Goal: Information Seeking & Learning: Learn about a topic

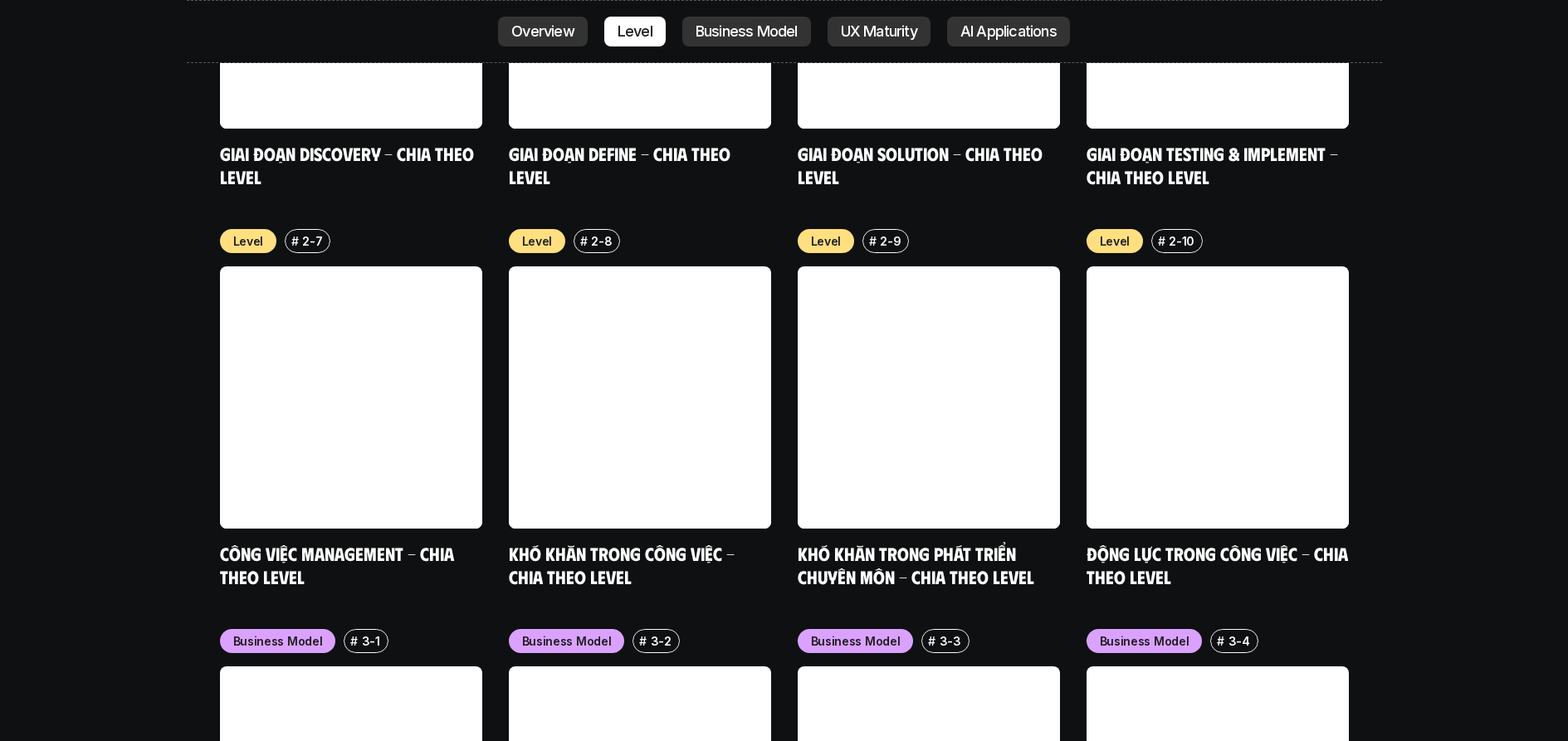
scroll to position [5851, 0]
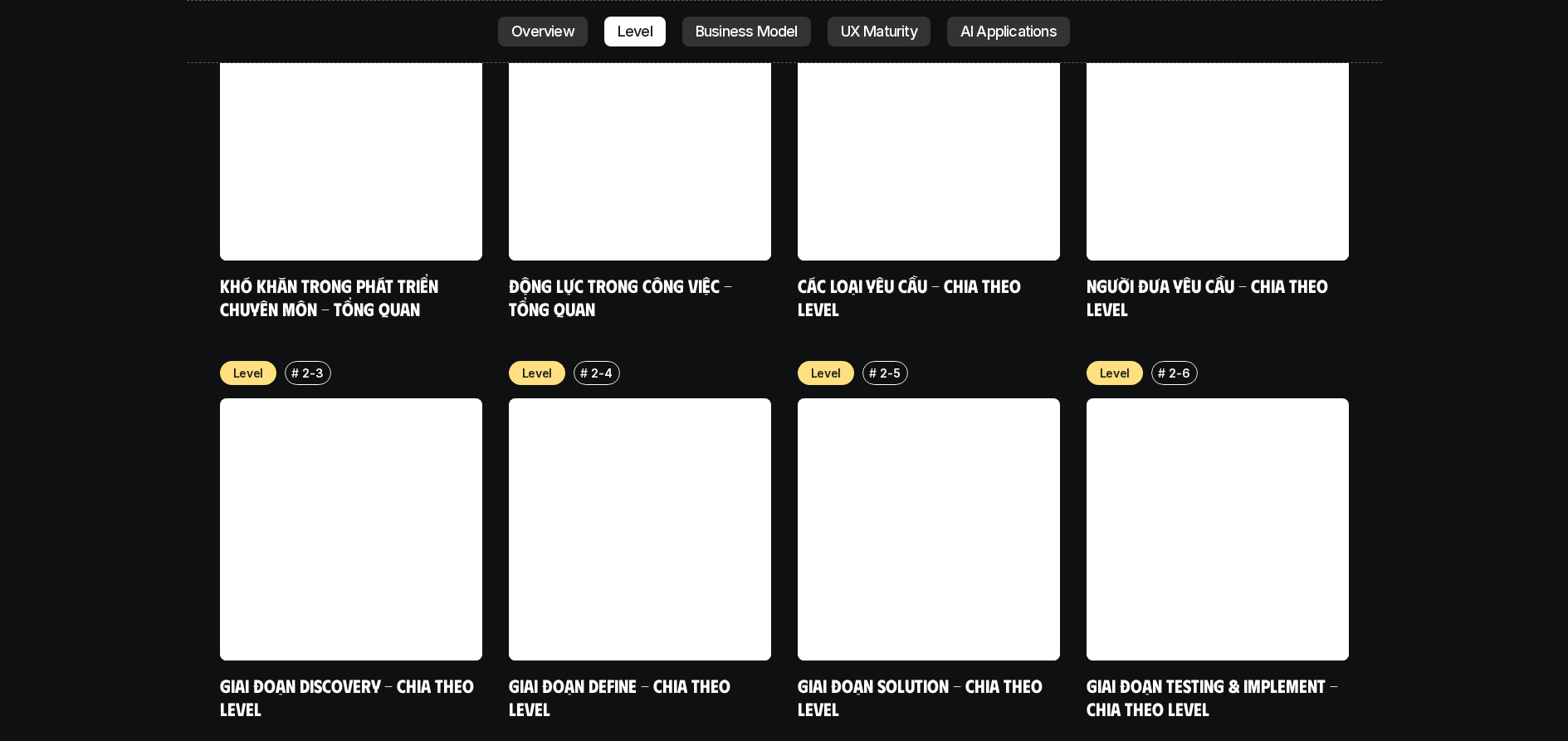
click at [776, 26] on p "Business Model" at bounding box center [747, 31] width 102 height 16
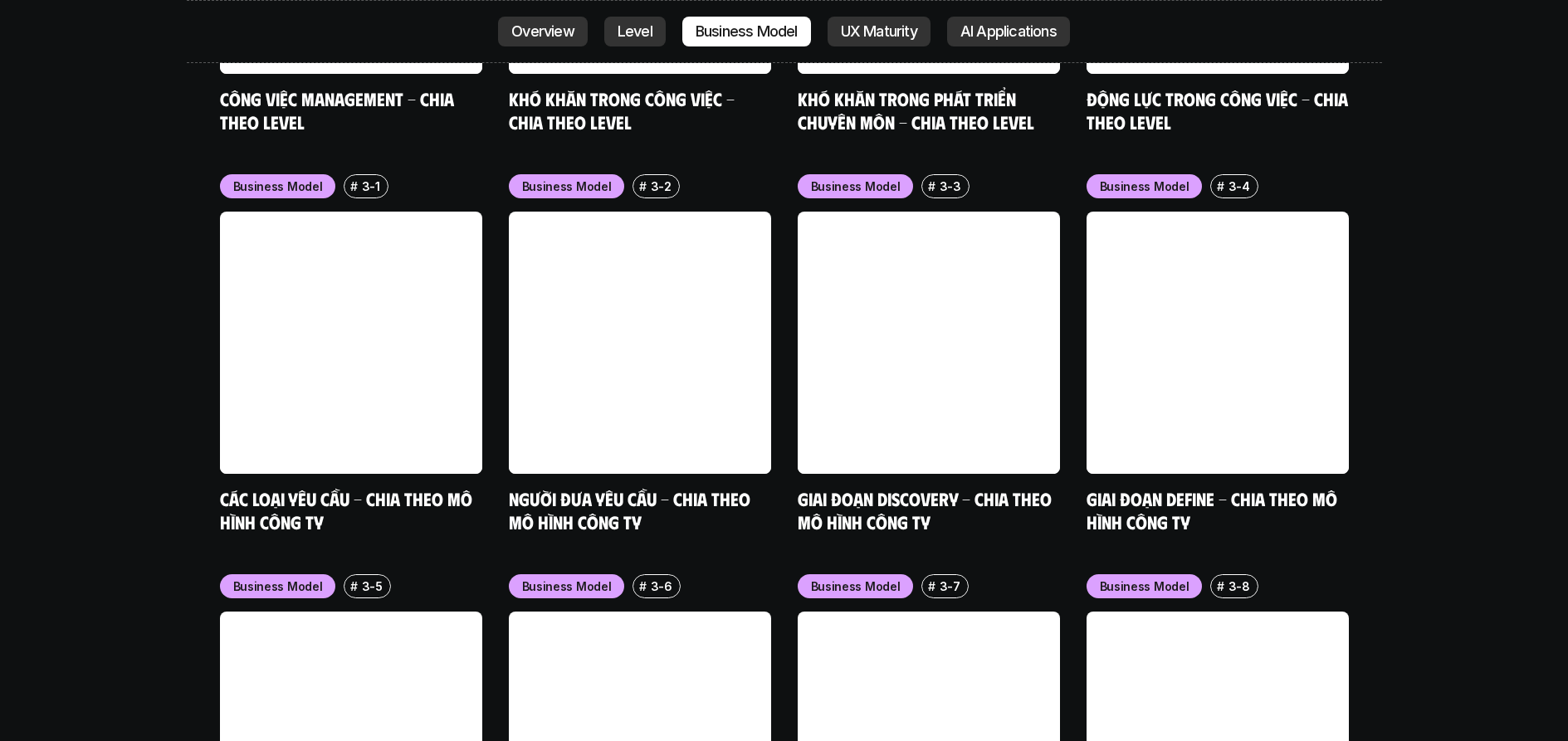
click at [885, 27] on p "UX Maturity" at bounding box center [879, 31] width 77 height 16
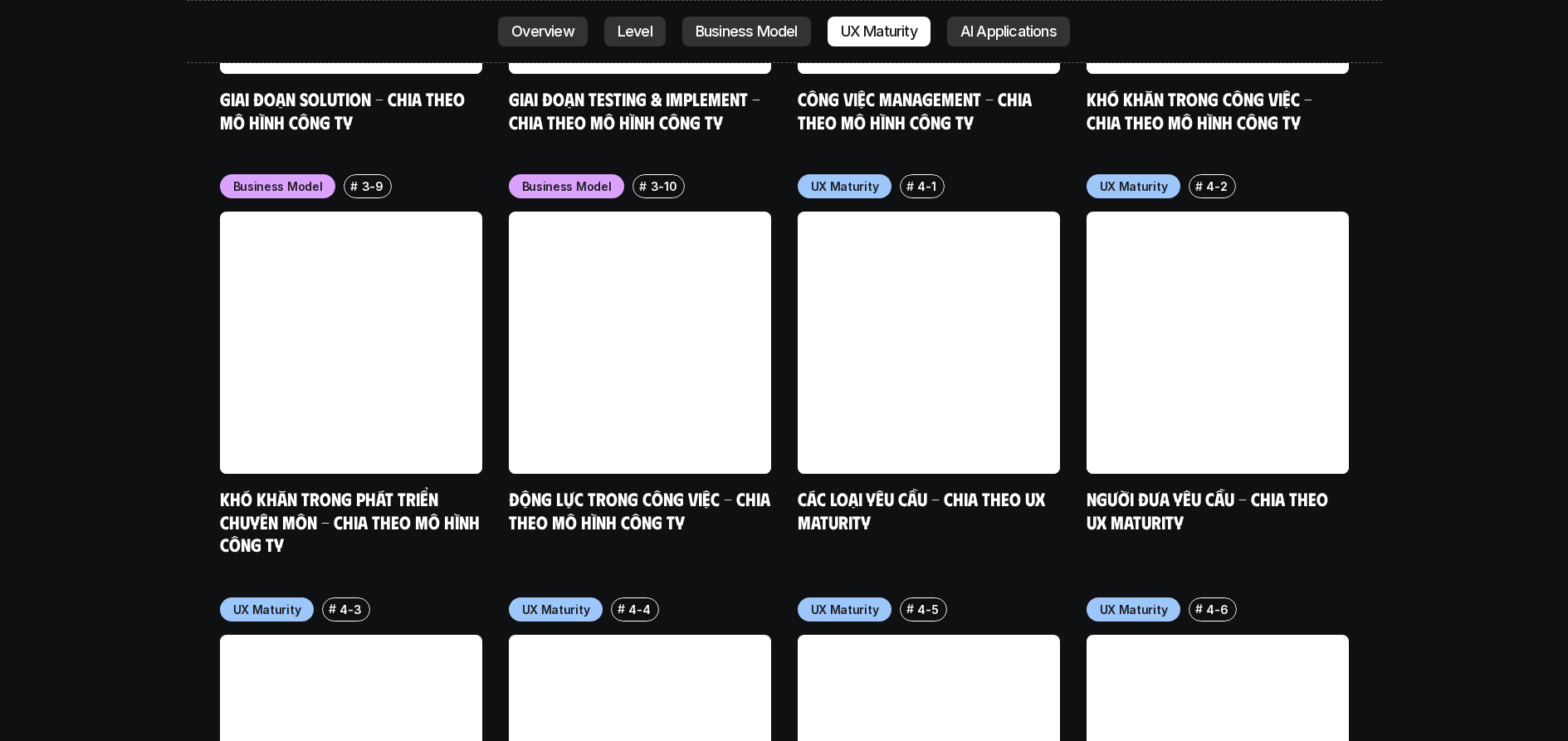
click at [1025, 32] on p "AI Applications" at bounding box center [1009, 31] width 97 height 16
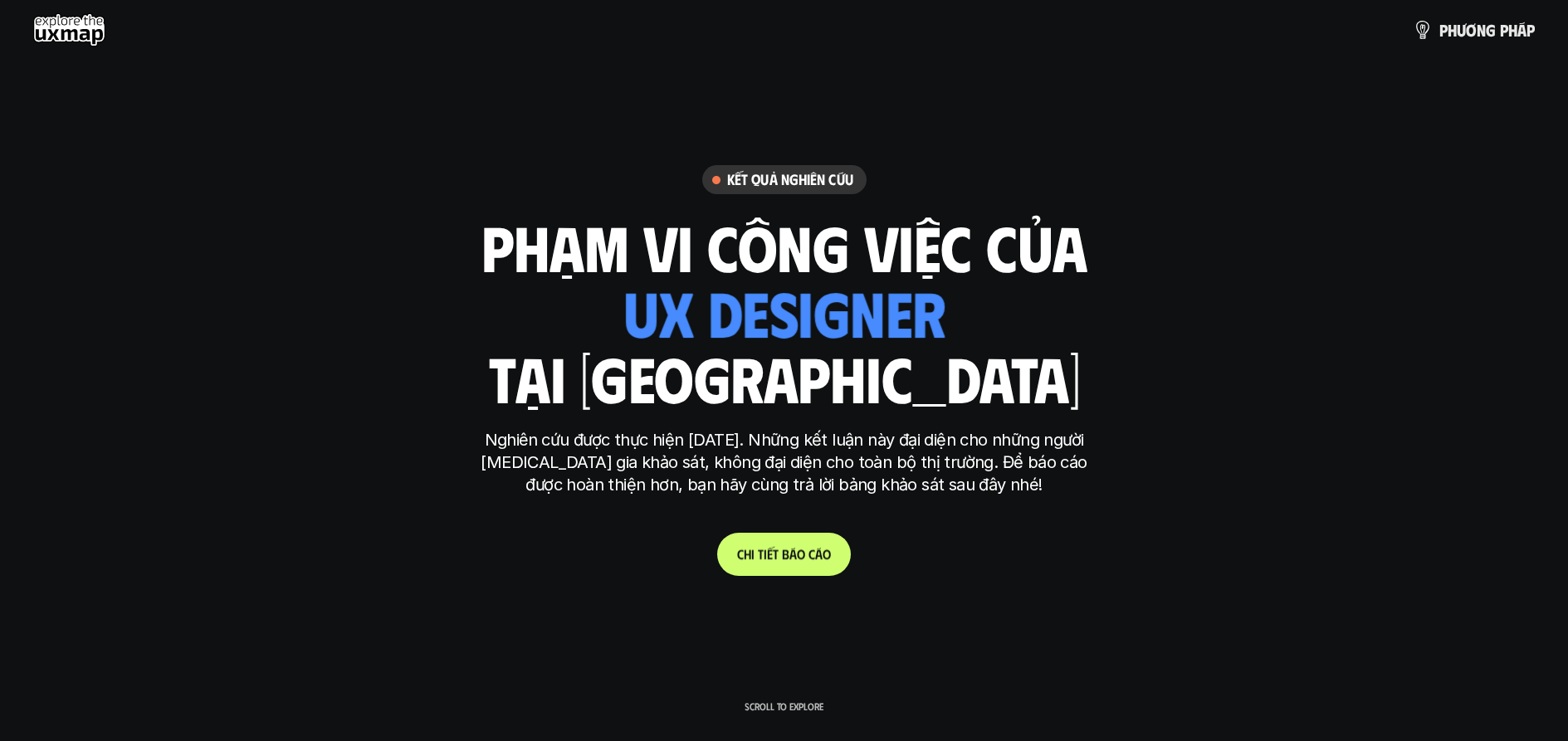
click at [779, 550] on p "C h i t i ế t b á o c á o" at bounding box center [784, 553] width 94 height 16
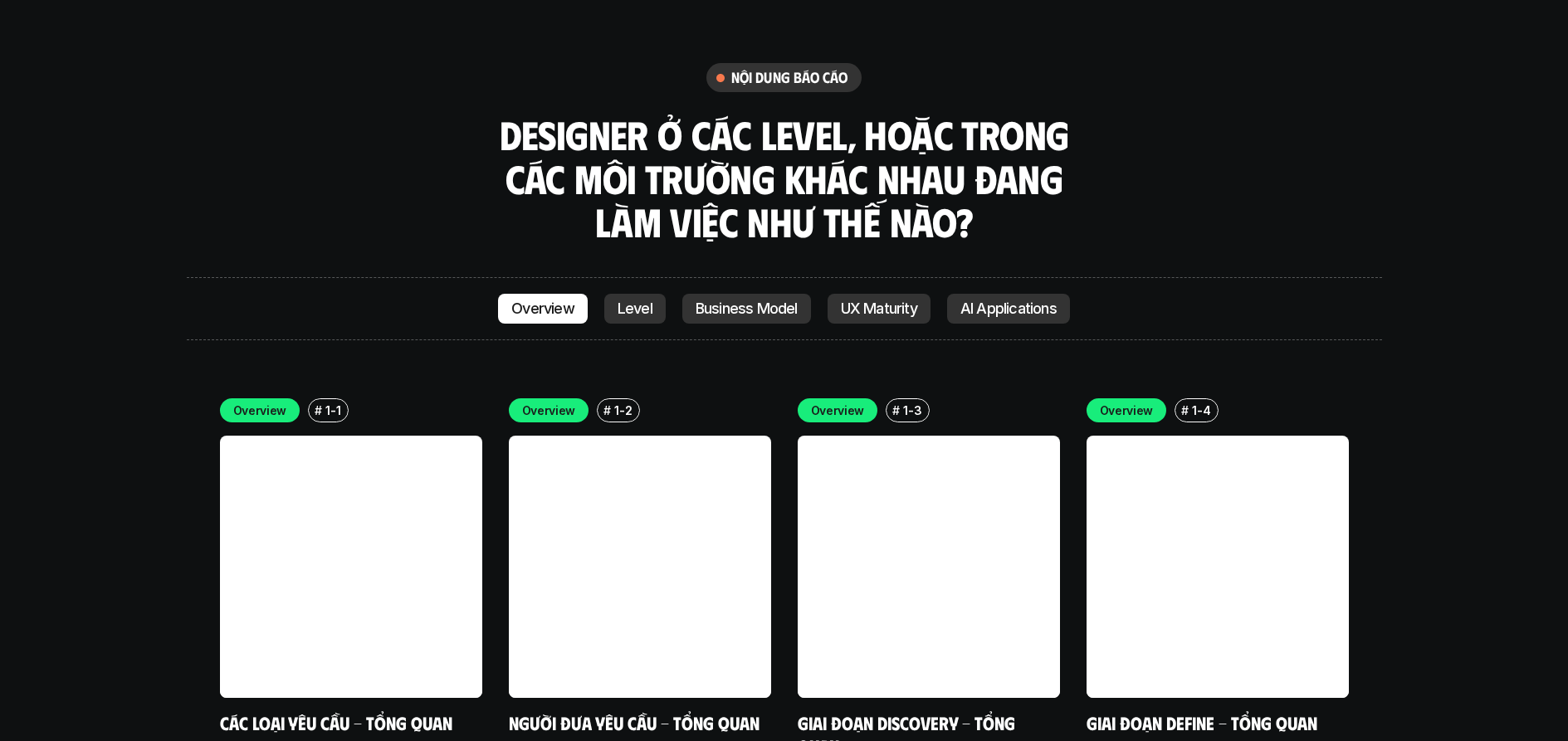
scroll to position [4664, 0]
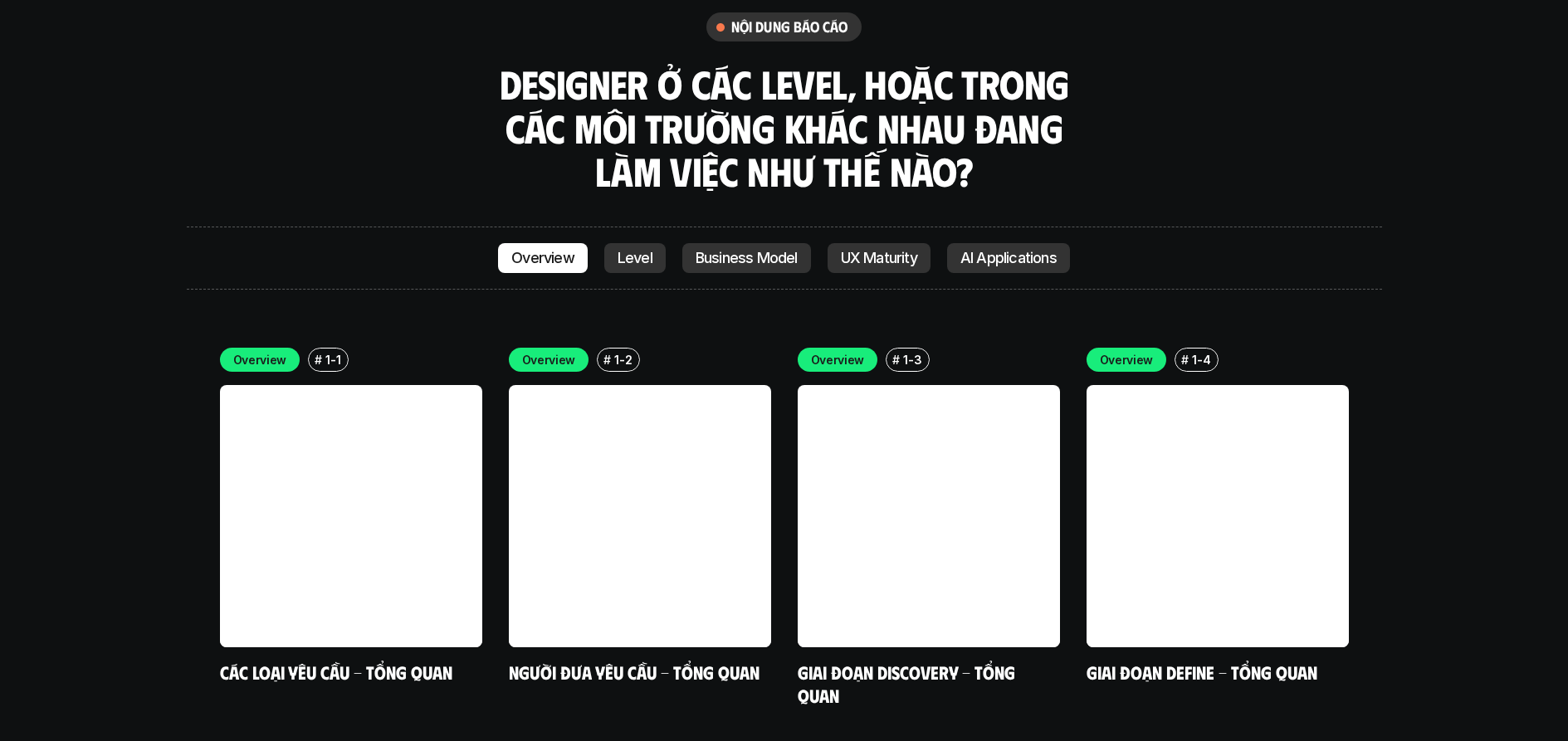
click at [618, 250] on p "Level" at bounding box center [635, 258] width 35 height 16
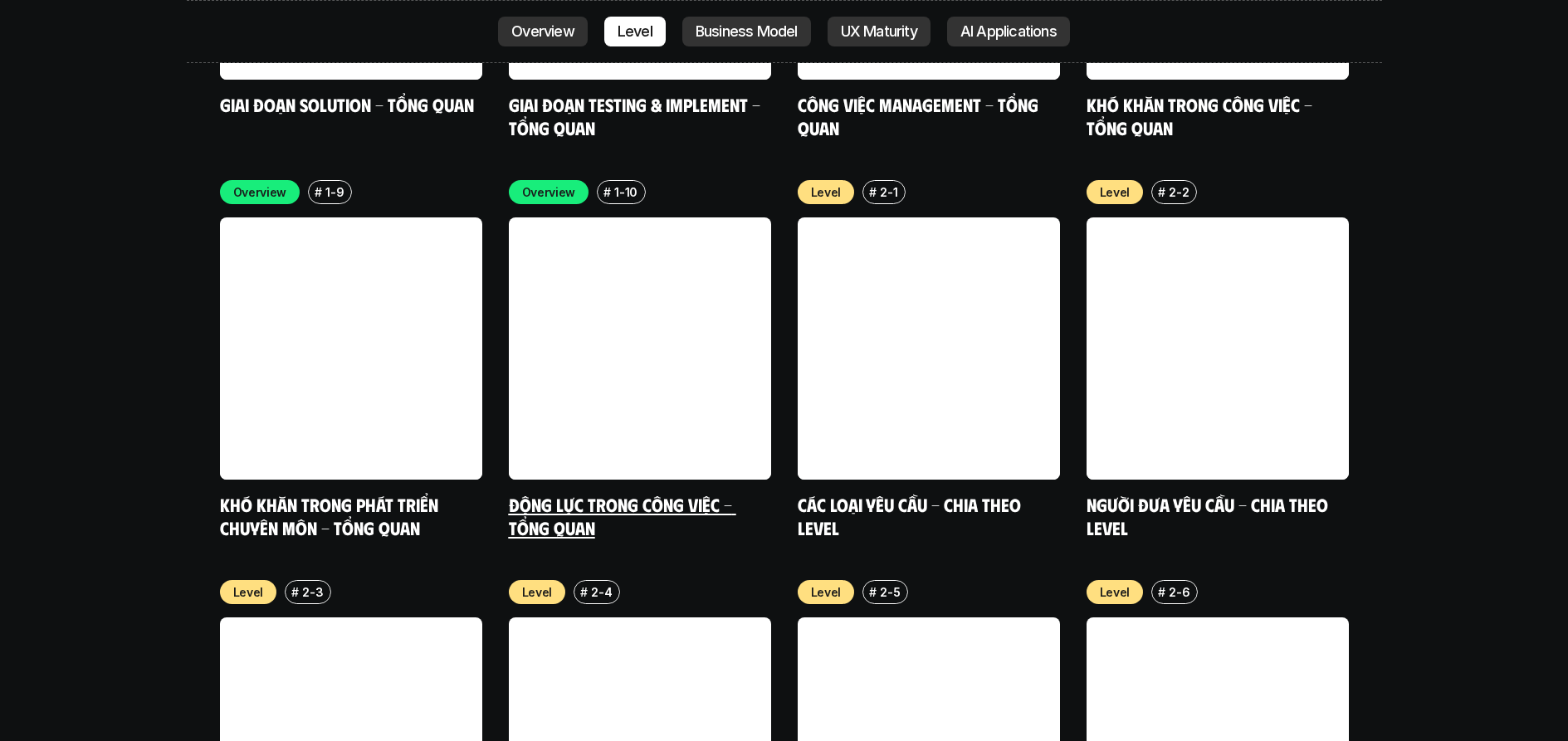
scroll to position [5638, 0]
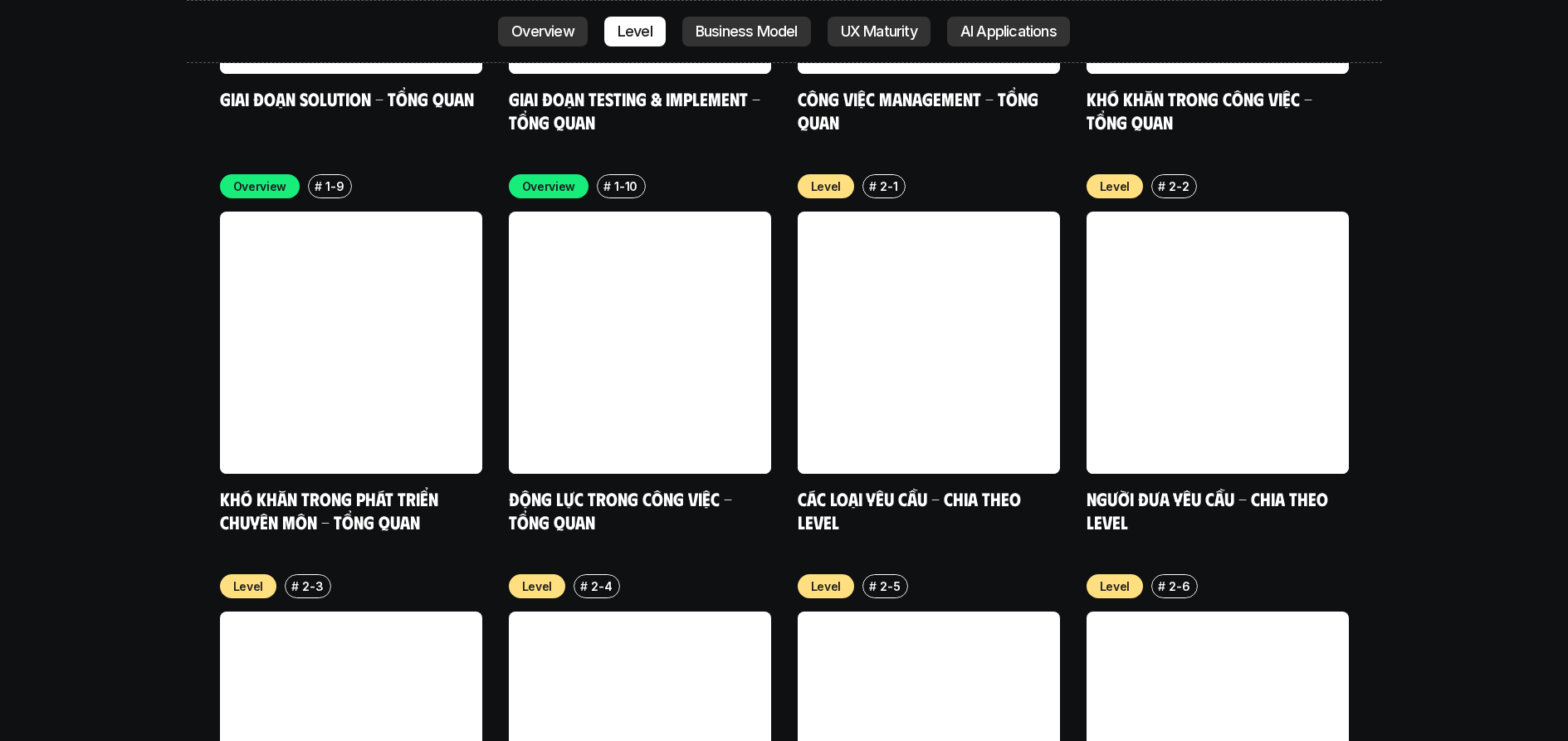
click at [883, 24] on p "UX Maturity" at bounding box center [879, 31] width 77 height 16
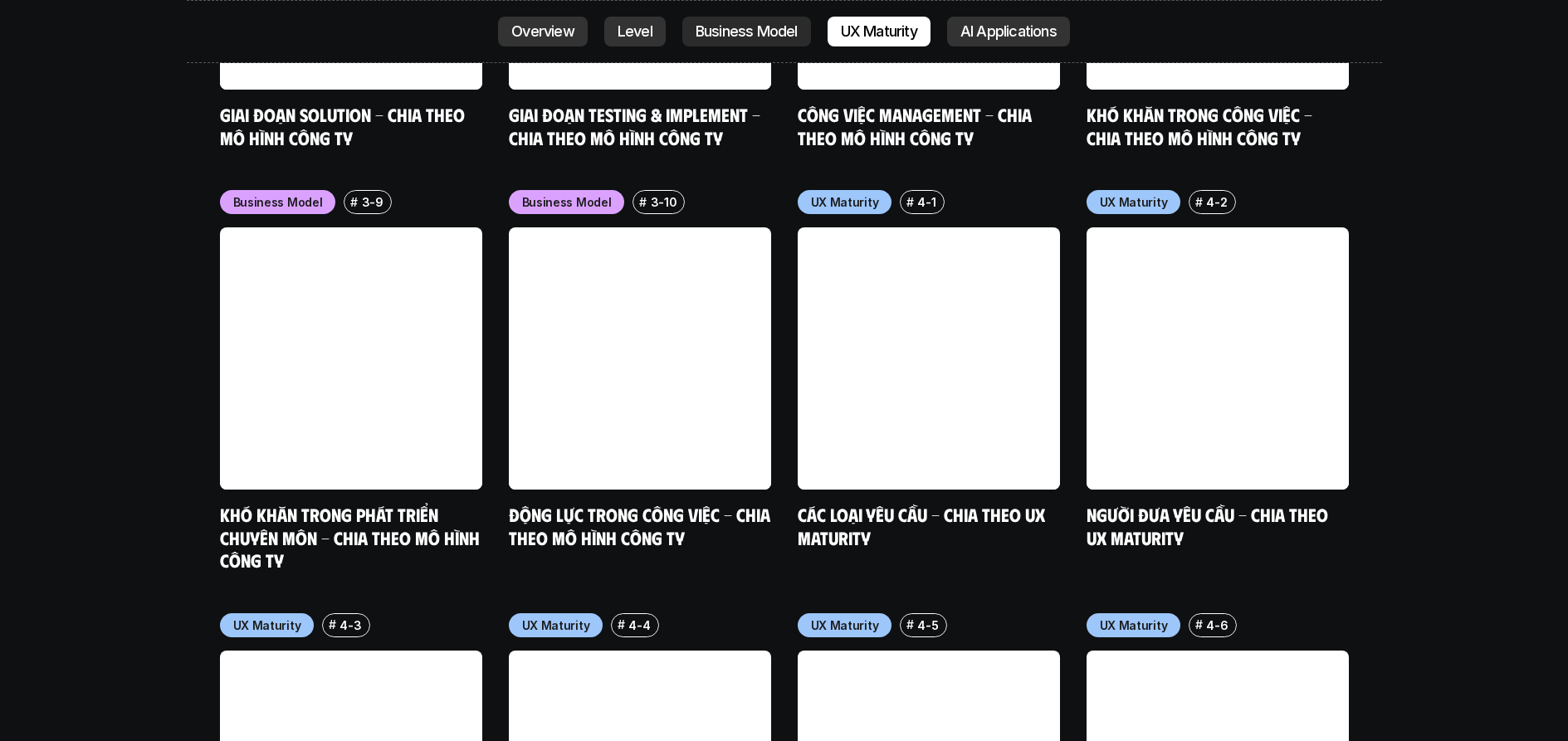
scroll to position [7638, 0]
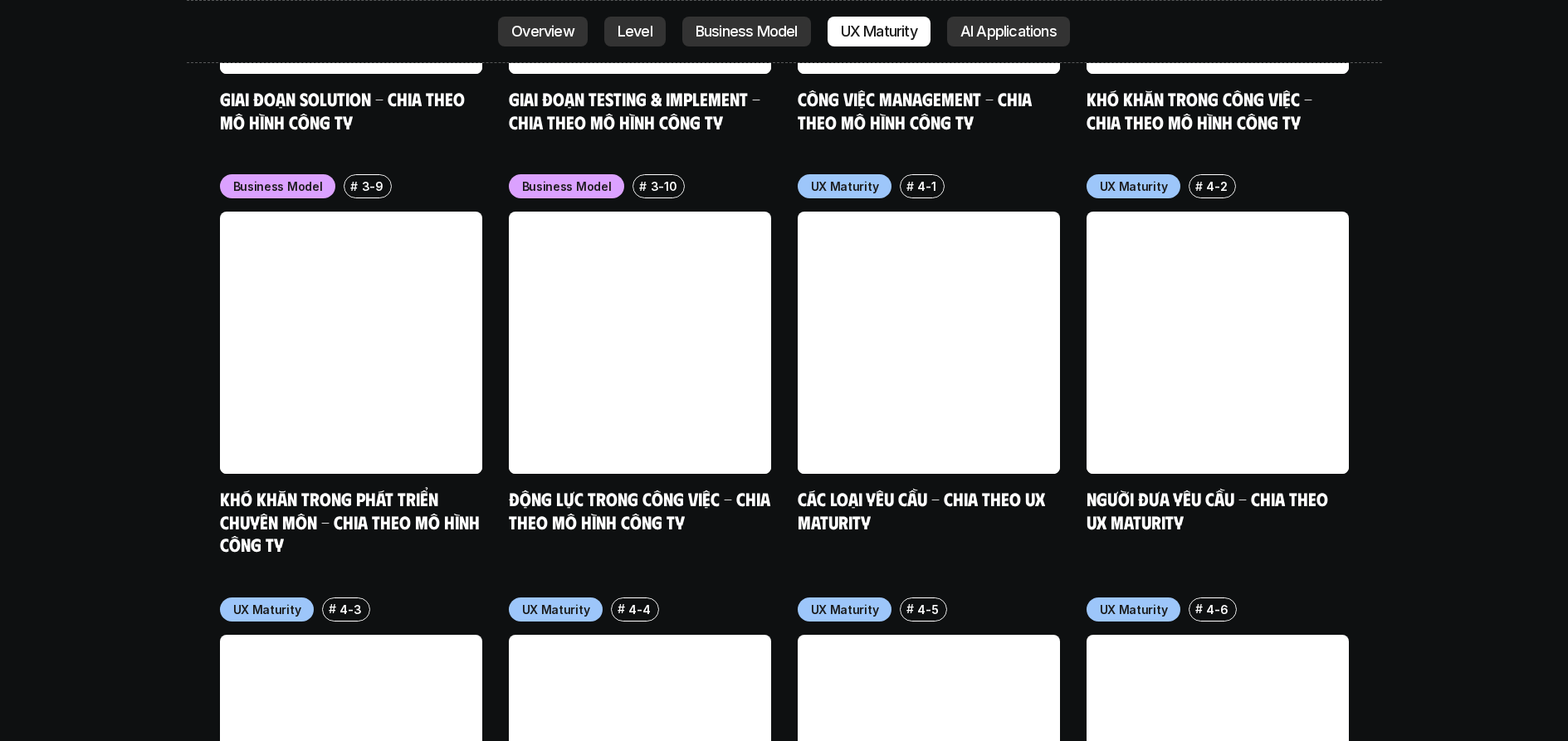
click at [1013, 35] on p "AI Applications" at bounding box center [1009, 31] width 97 height 16
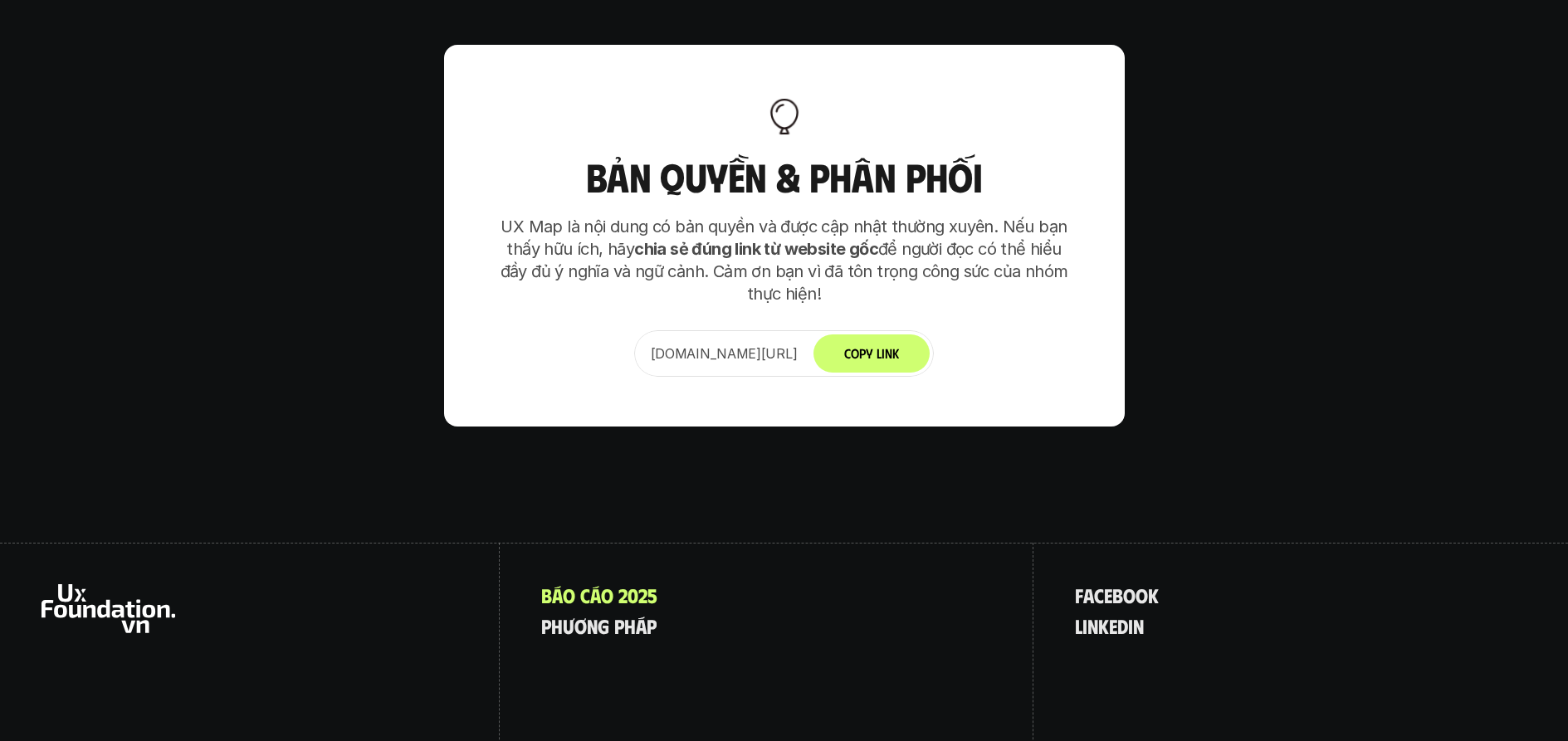
scroll to position [10423, 0]
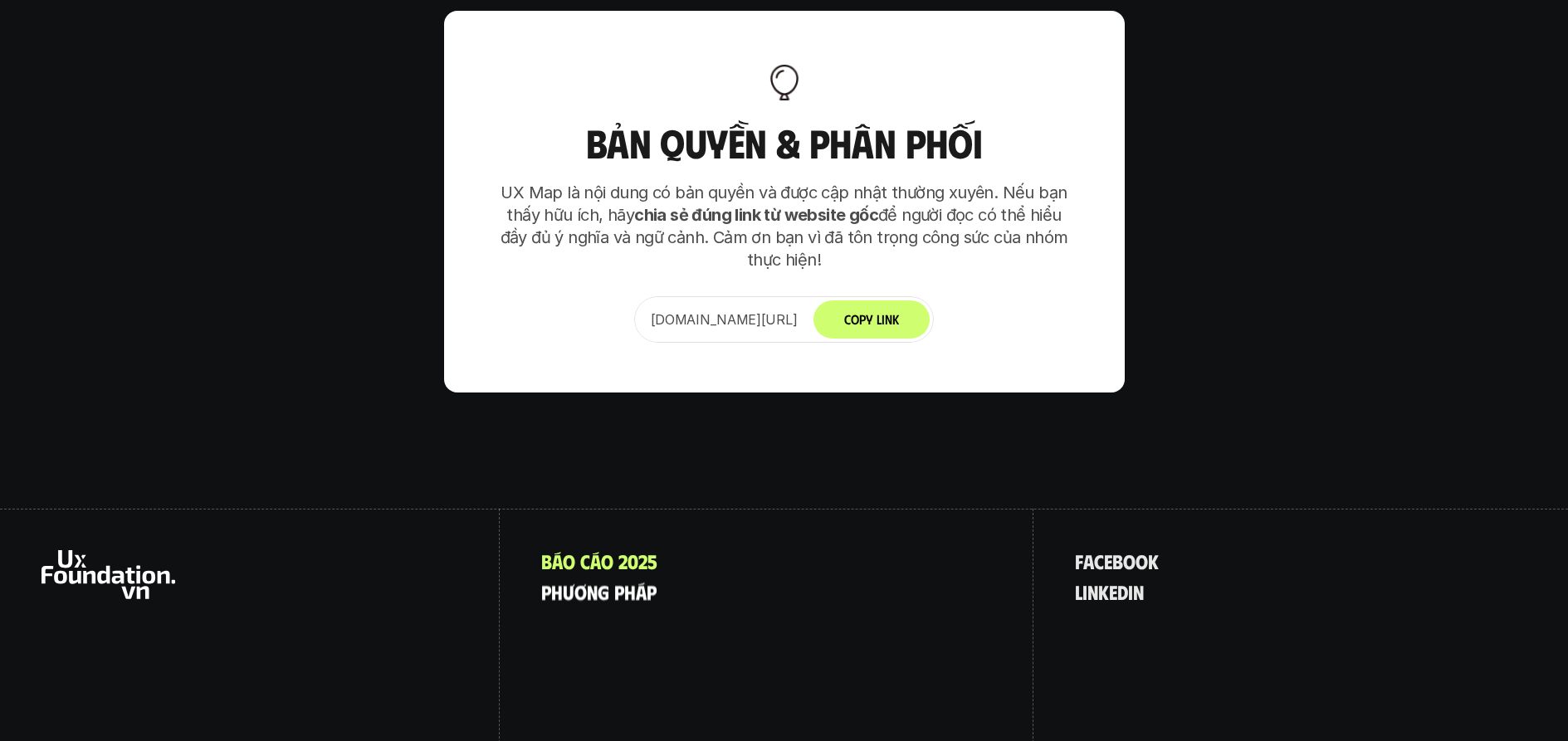
click at [594, 558] on span "n" at bounding box center [592, 569] width 11 height 22
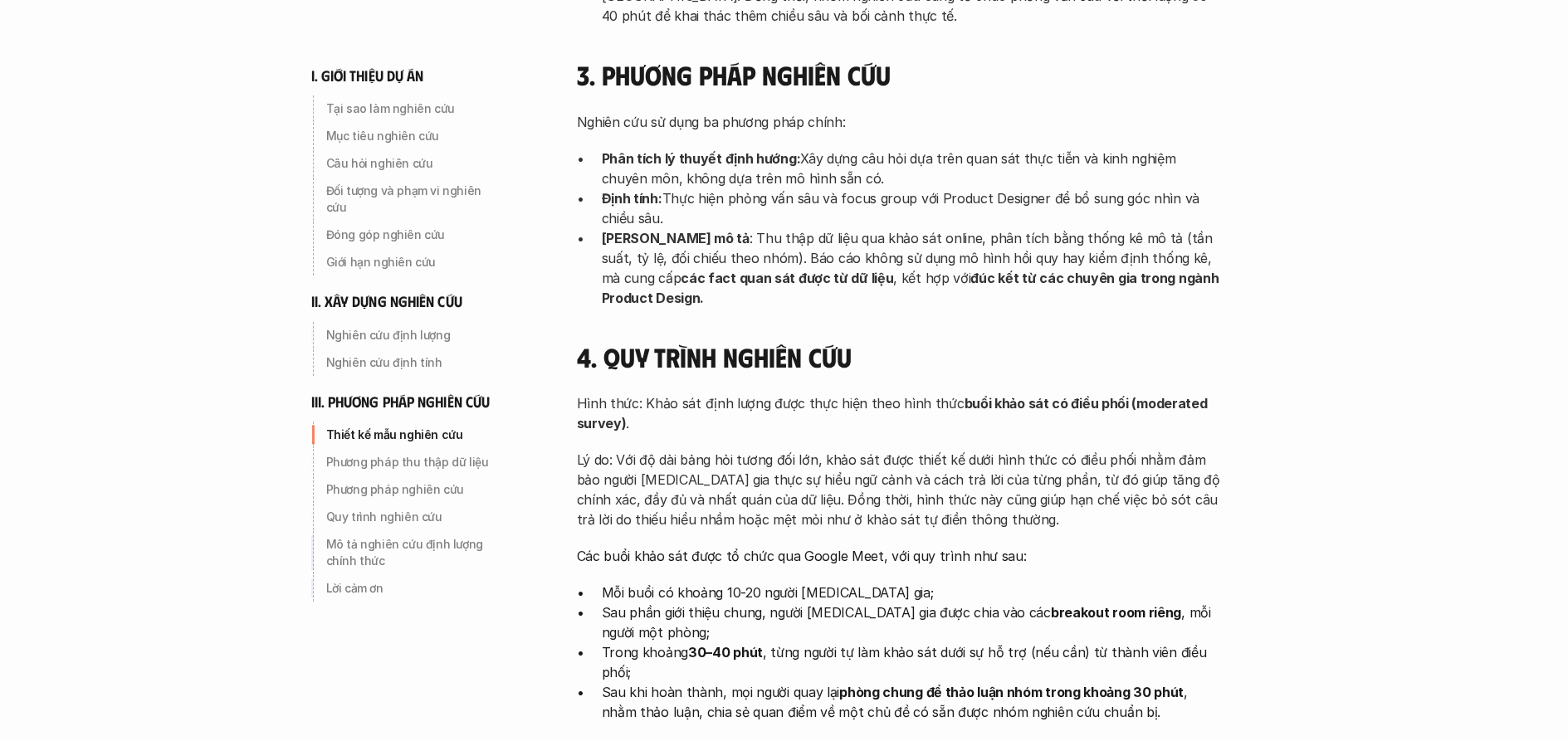
scroll to position [5370, 0]
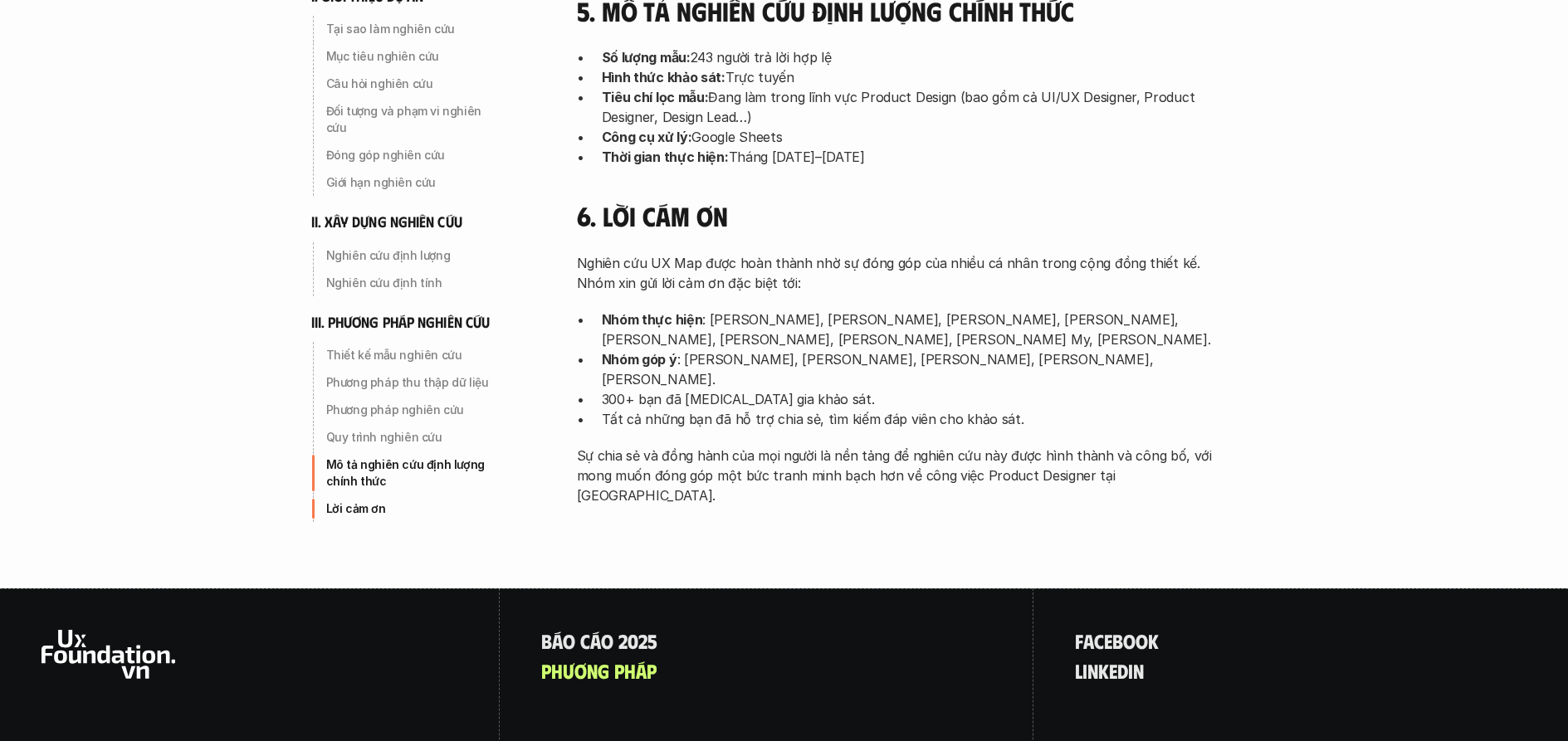
click at [131, 630] on icon at bounding box center [108, 654] width 133 height 49
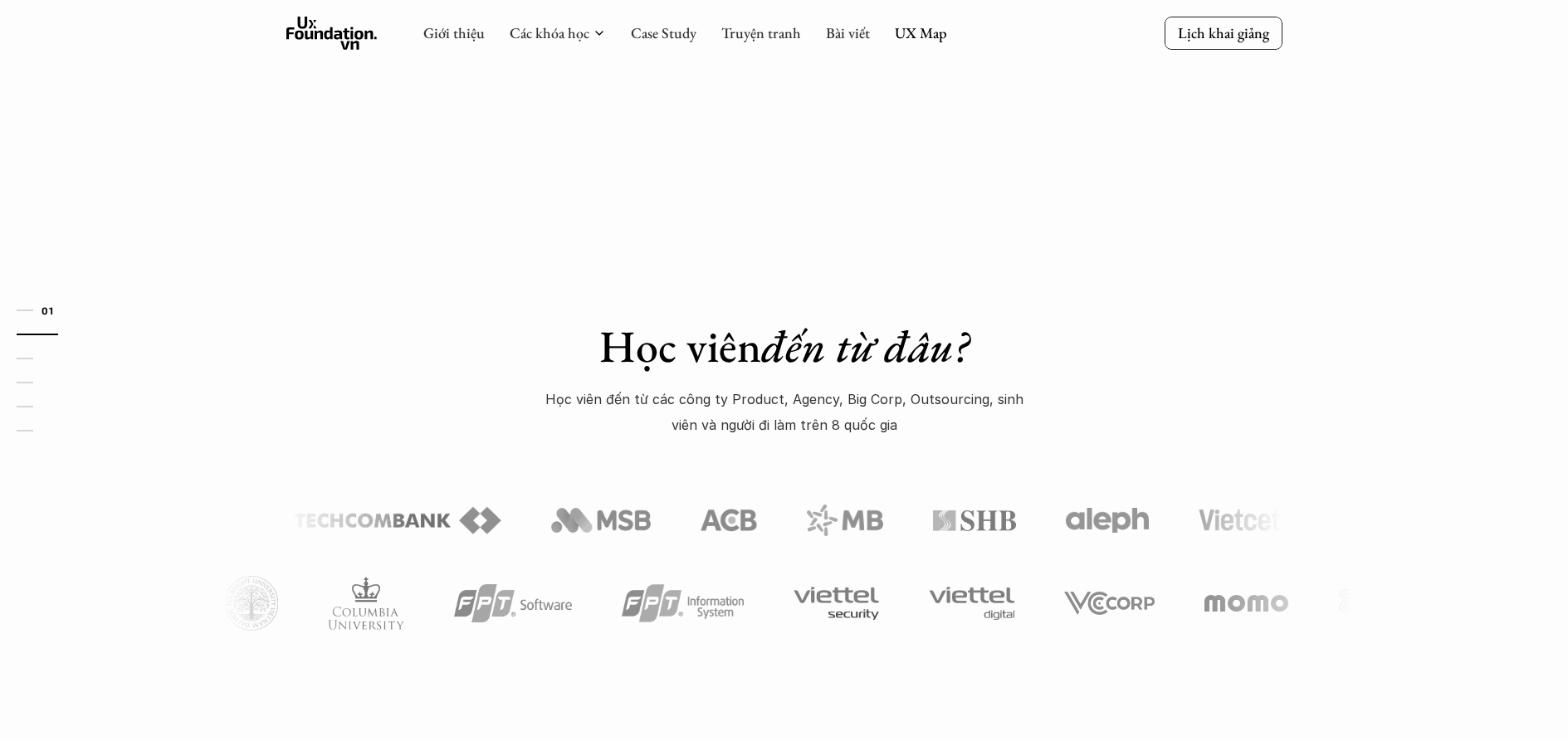
scroll to position [82, 0]
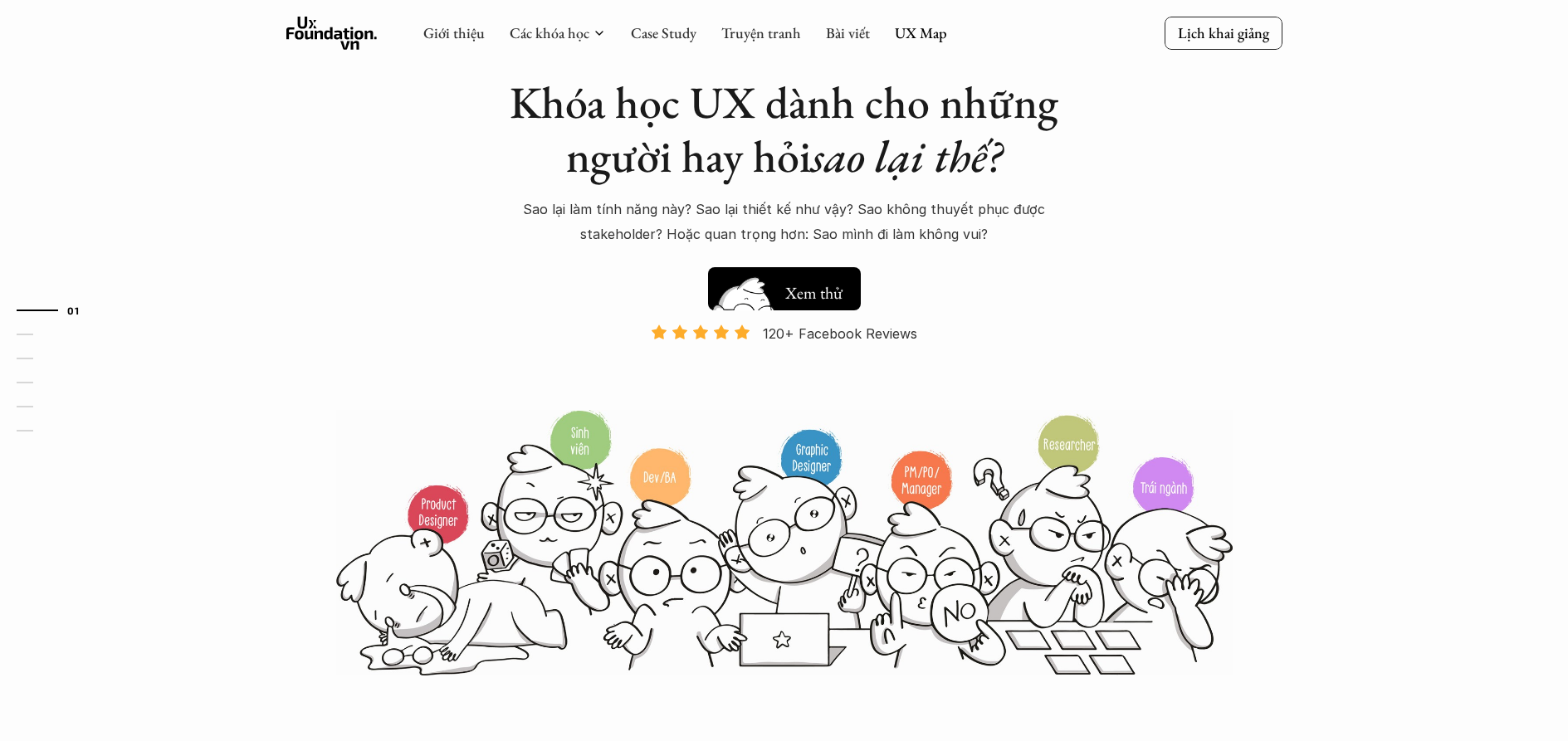
click at [823, 294] on h5 "Xem thử" at bounding box center [813, 291] width 61 height 23
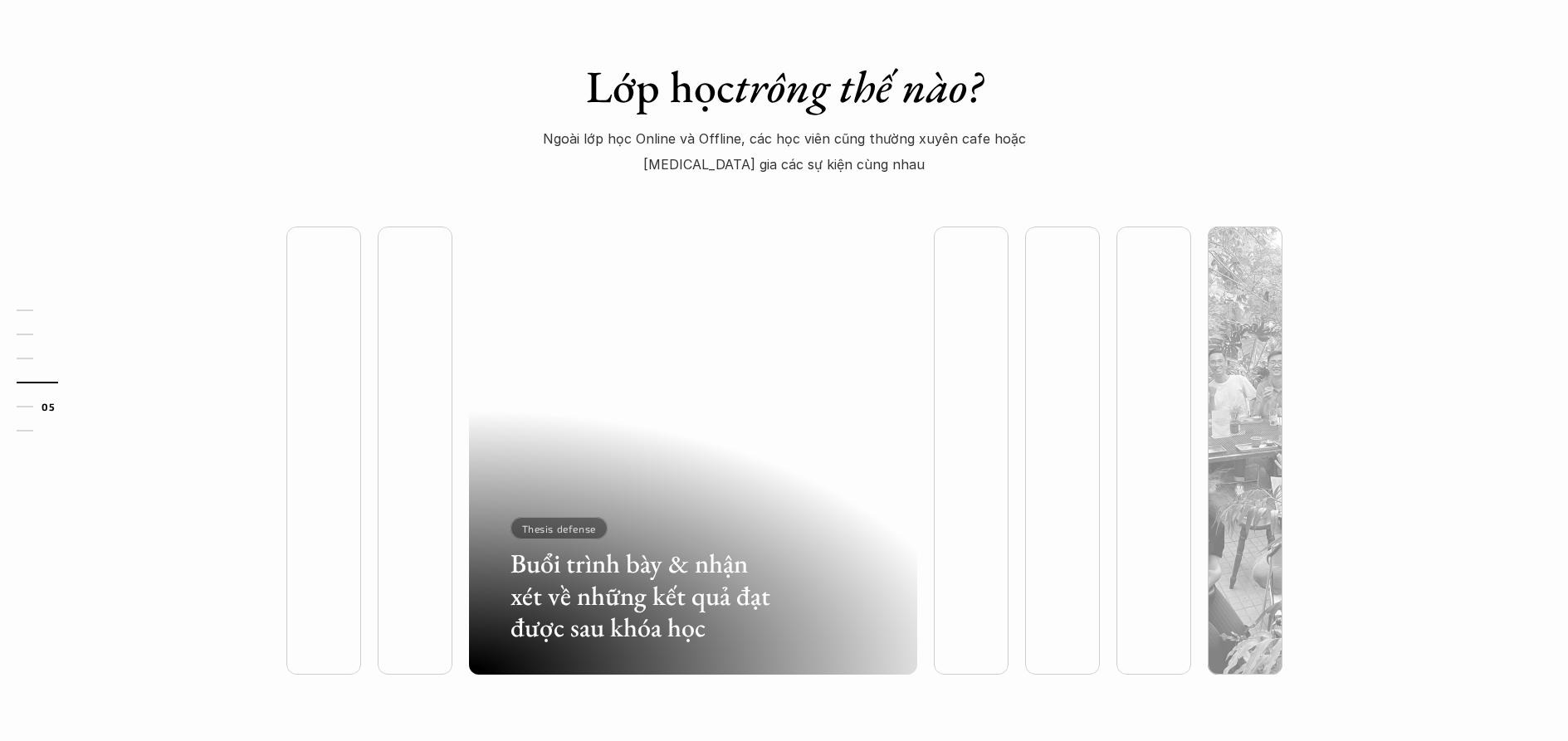
scroll to position [4357, 0]
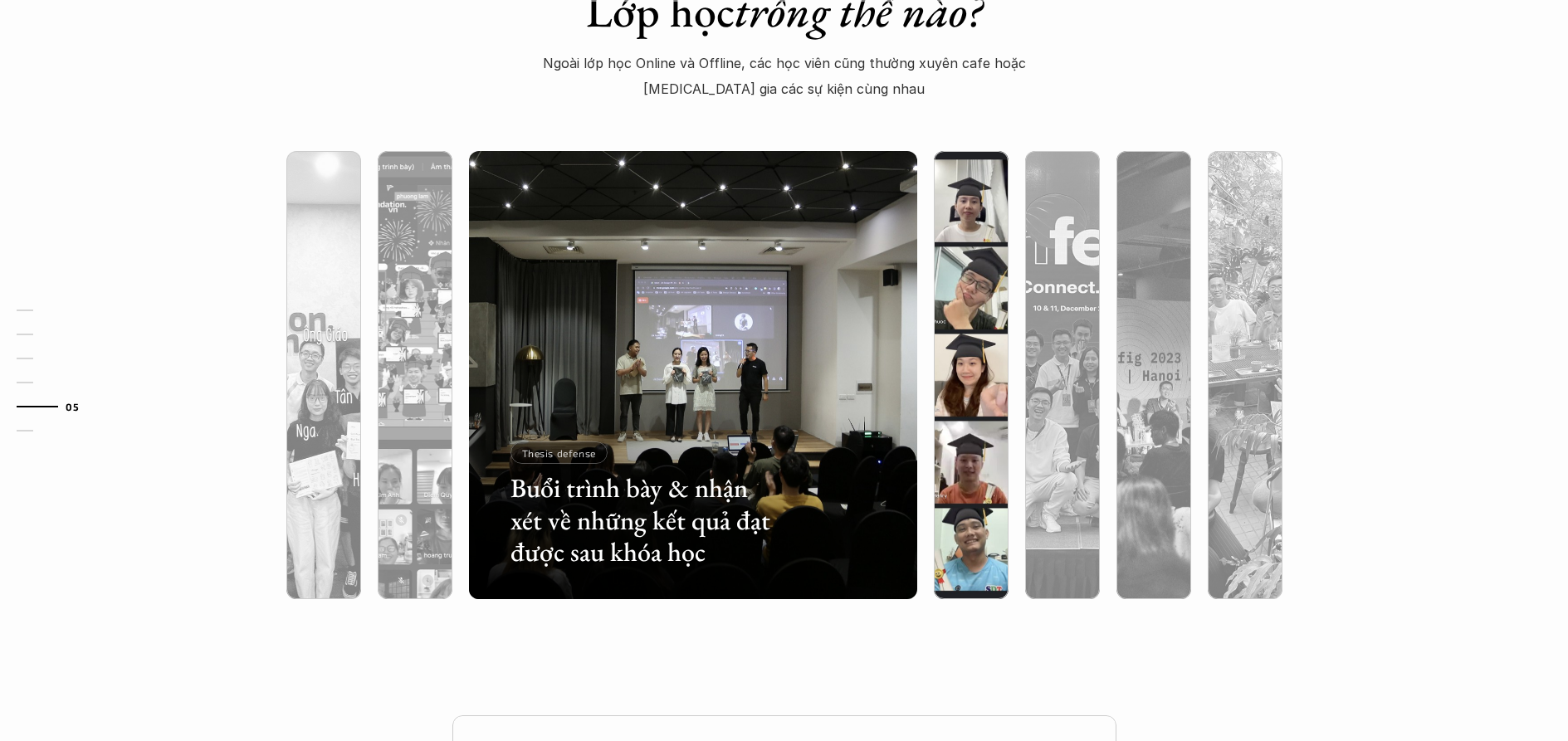
click at [1004, 404] on div at bounding box center [971, 464] width 75 height 271
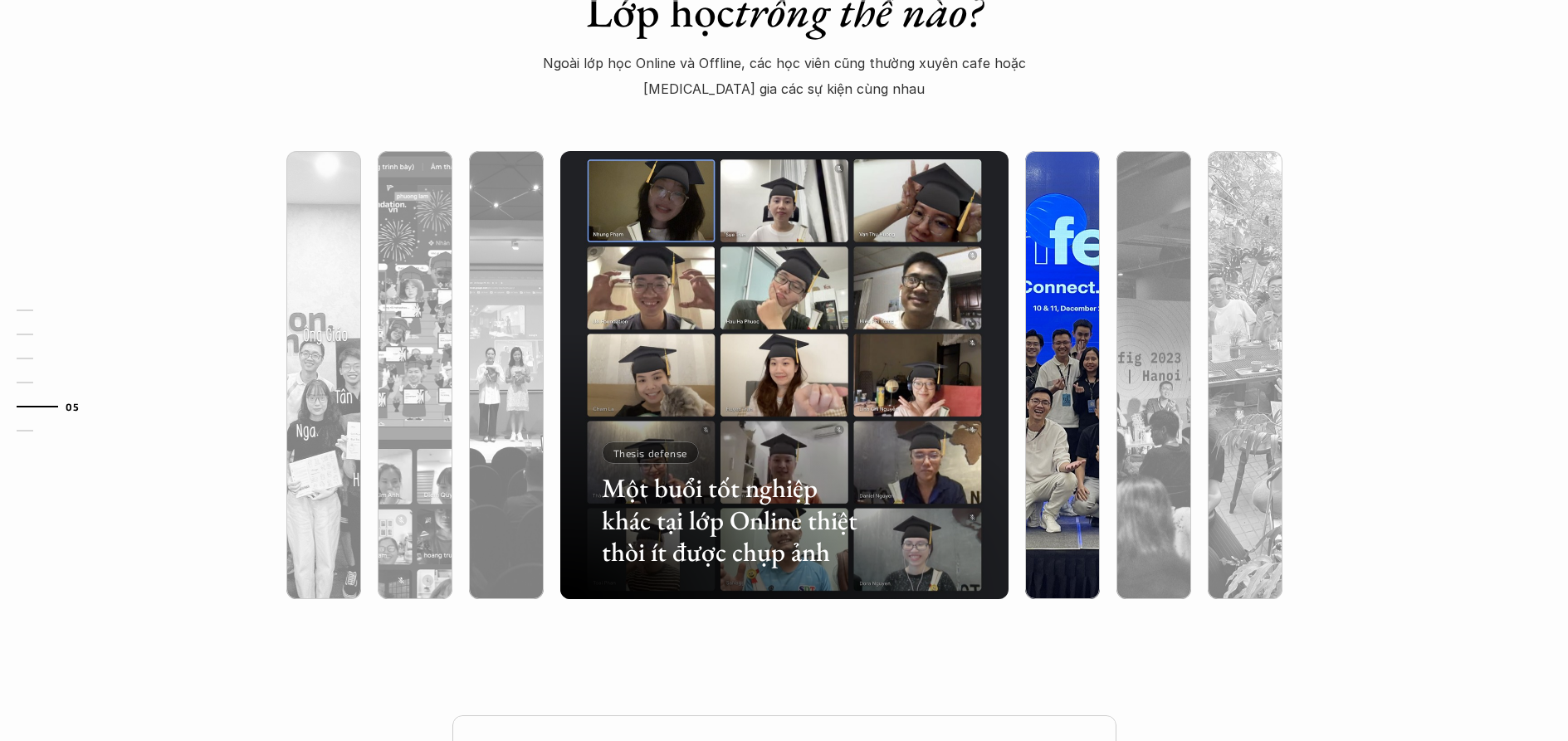
click at [1044, 384] on div at bounding box center [1062, 464] width 75 height 271
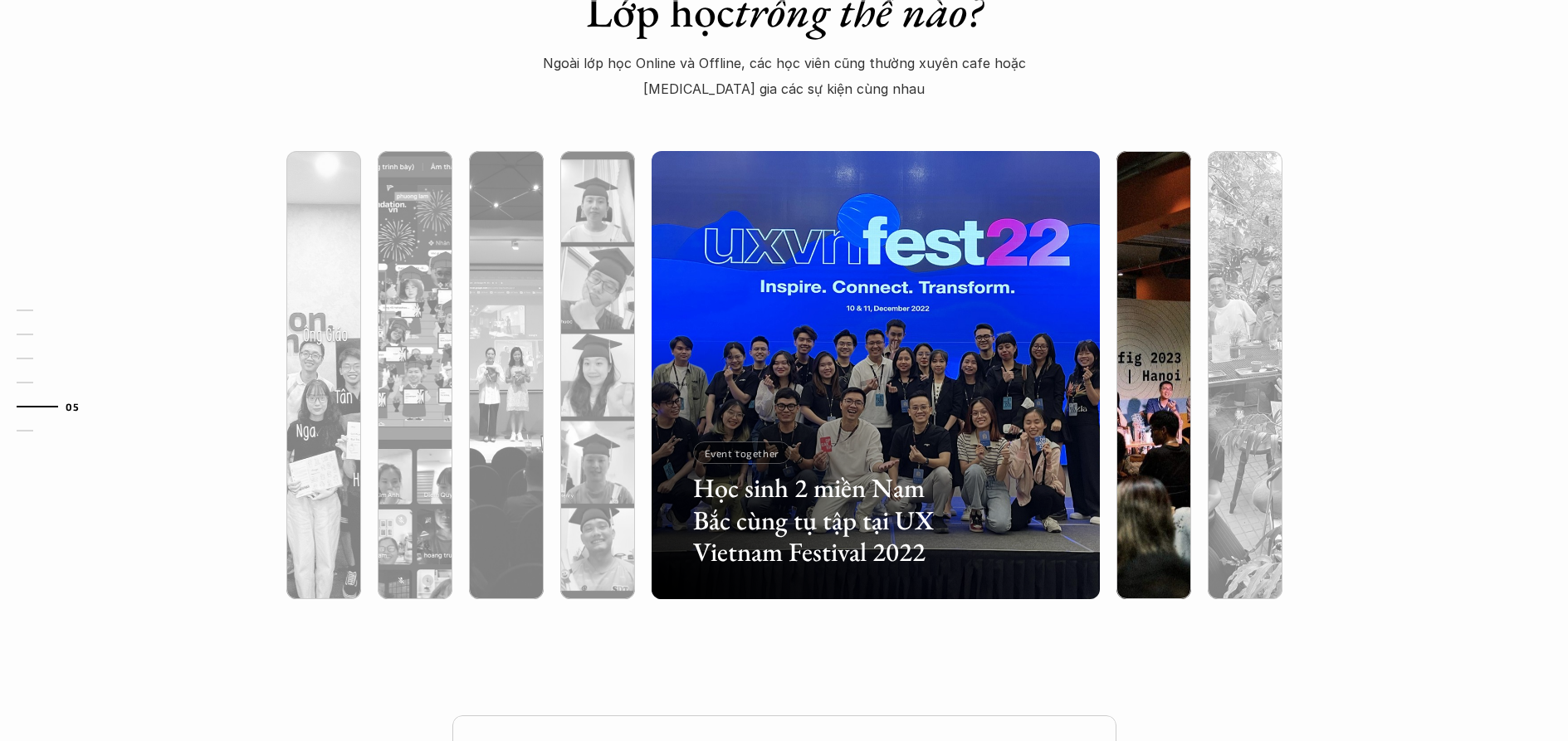
click at [1124, 421] on div at bounding box center [1154, 464] width 75 height 271
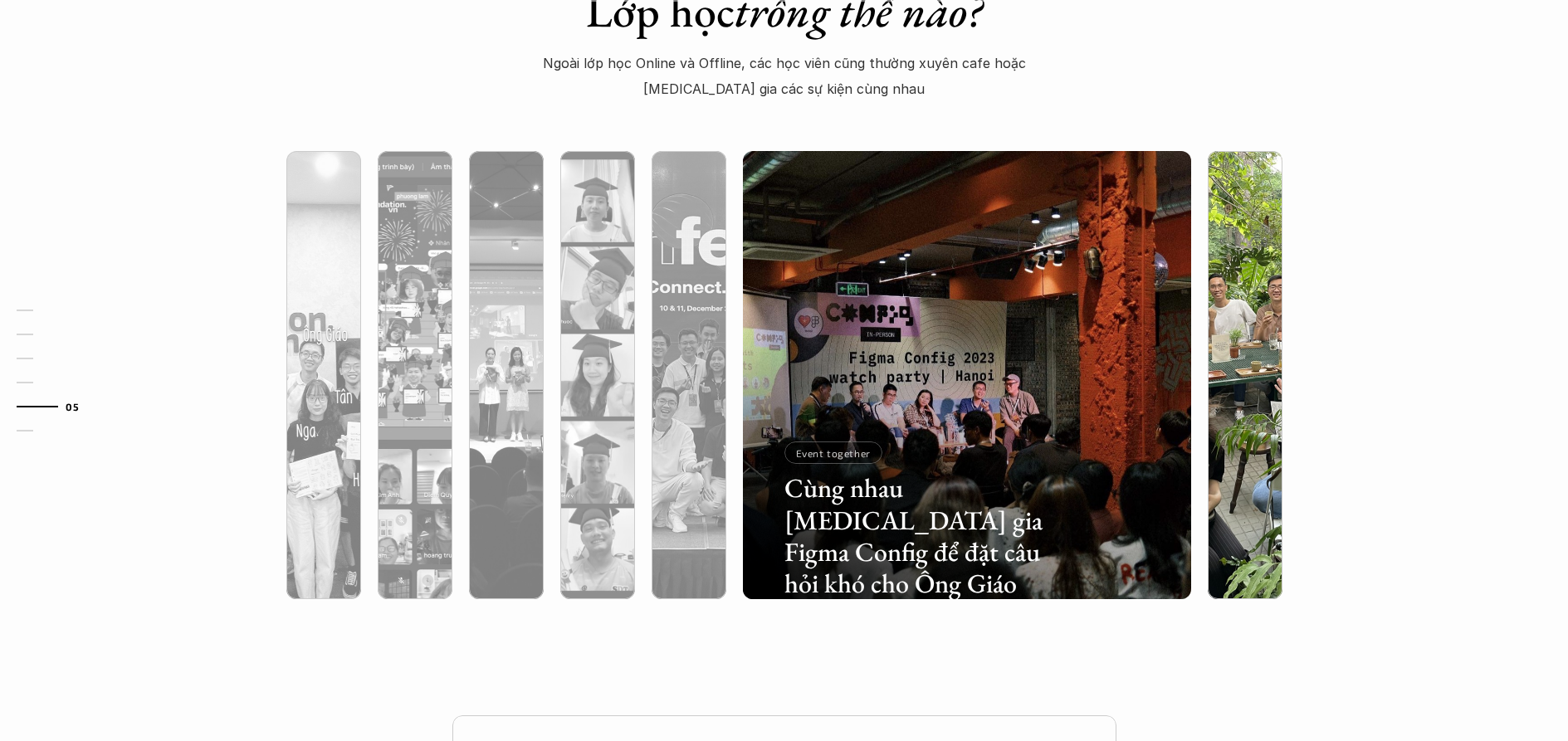
click at [1244, 423] on div at bounding box center [1245, 464] width 75 height 271
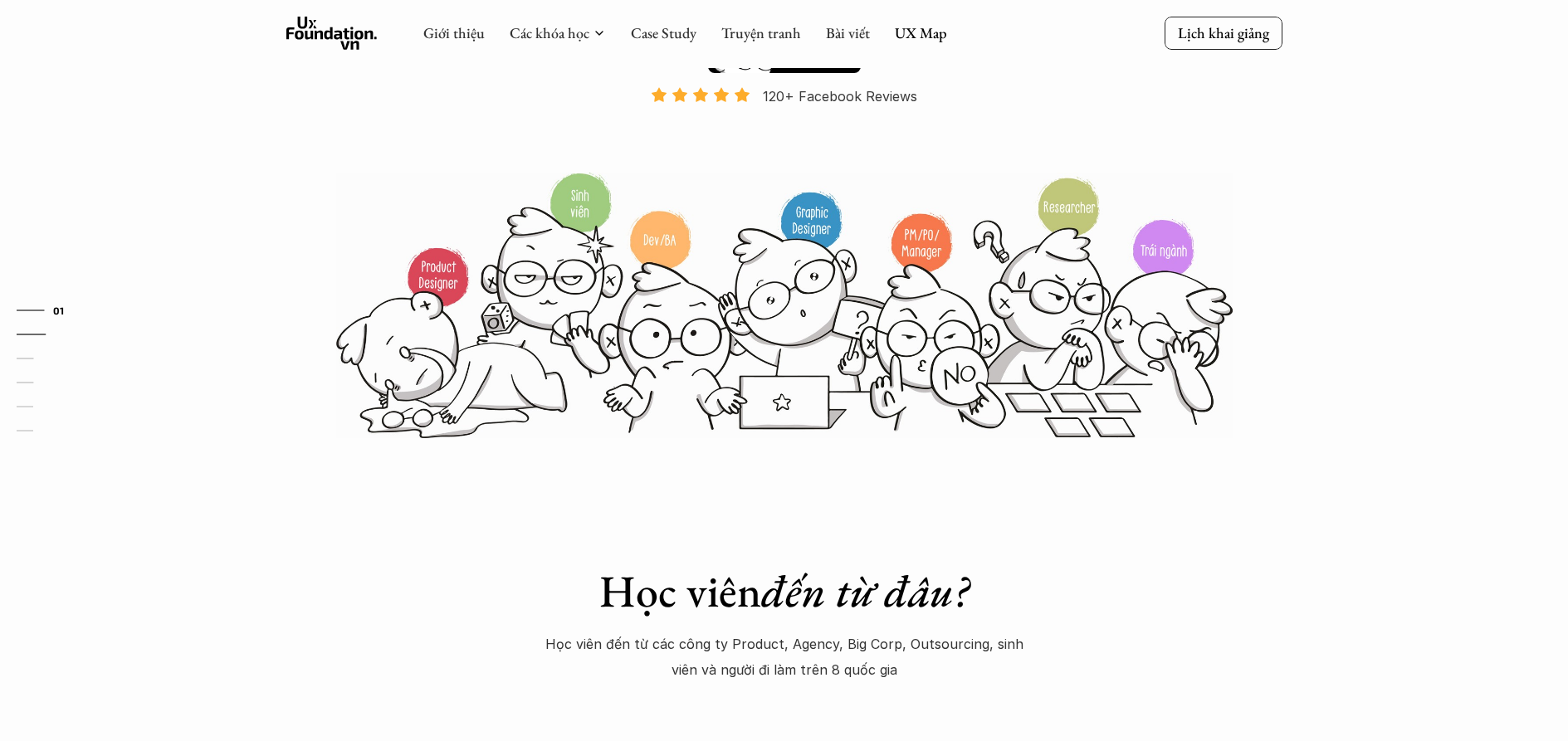
scroll to position [0, 0]
